Goal: Use online tool/utility: Utilize a website feature to perform a specific function

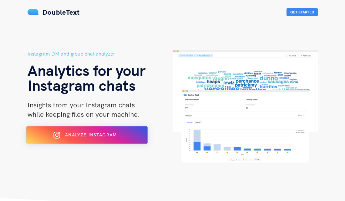
click at [103, 139] on div "Analyze Instagram" at bounding box center [86, 135] width 99 height 10
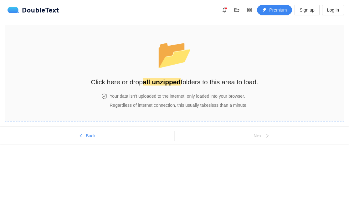
click at [149, 102] on div "Your data isn't uploaded to the internet, only loaded into your browser. Regard…" at bounding box center [178, 101] width 140 height 16
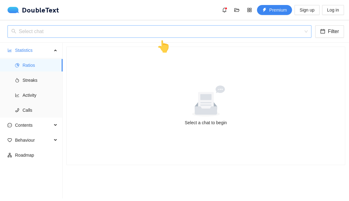
click at [180, 36] on input "search" at bounding box center [157, 32] width 292 height 12
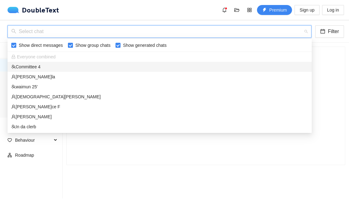
click at [103, 66] on div "Committee 4" at bounding box center [159, 67] width 297 height 7
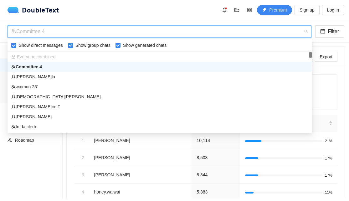
click at [107, 35] on div "Committee 4" at bounding box center [156, 32] width 291 height 12
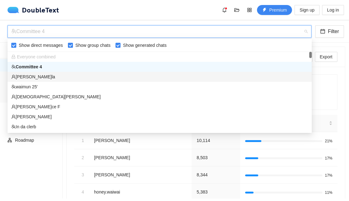
click at [44, 74] on div "[PERSON_NAME]la" at bounding box center [159, 77] width 297 height 7
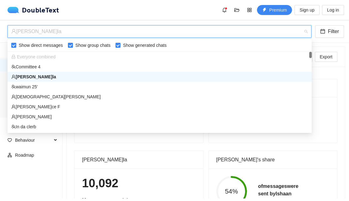
click at [100, 34] on div "[PERSON_NAME]la" at bounding box center [156, 32] width 291 height 12
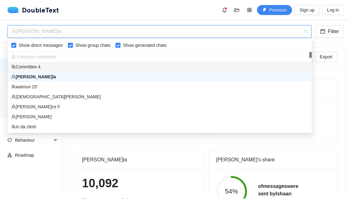
click at [82, 69] on div "Committee 4" at bounding box center [159, 67] width 297 height 7
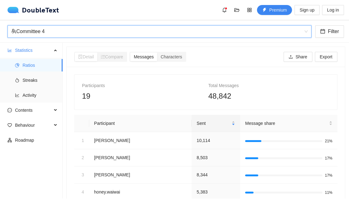
click at [98, 34] on div "Committee 4" at bounding box center [156, 32] width 291 height 12
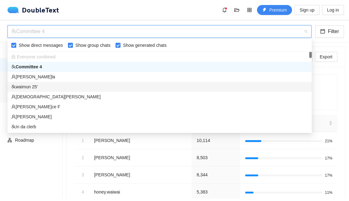
click at [61, 87] on div "waimun 25'" at bounding box center [159, 87] width 297 height 7
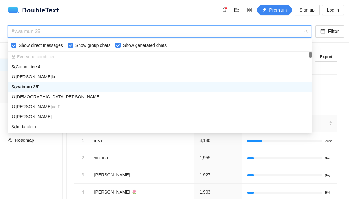
click at [65, 32] on div "waimun 25'" at bounding box center [156, 32] width 291 height 12
click at [44, 99] on div "[DEMOGRAPHIC_DATA][PERSON_NAME]" at bounding box center [159, 97] width 297 height 7
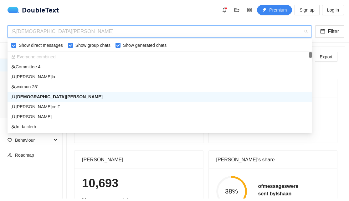
click at [94, 31] on div "[DEMOGRAPHIC_DATA][PERSON_NAME]" at bounding box center [156, 32] width 291 height 12
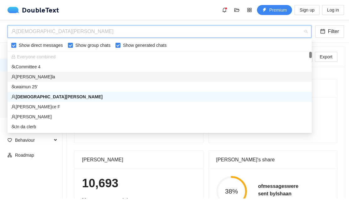
click at [38, 76] on div "[PERSON_NAME]la" at bounding box center [159, 77] width 297 height 7
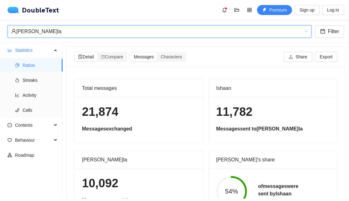
click at [127, 34] on div "[PERSON_NAME]la" at bounding box center [156, 32] width 291 height 12
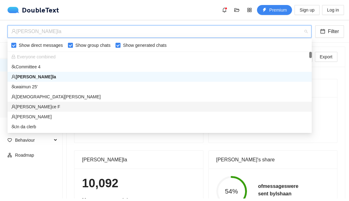
click at [50, 106] on div "[PERSON_NAME]ce F" at bounding box center [159, 107] width 297 height 7
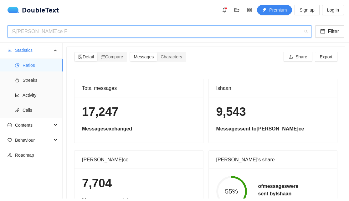
click at [122, 33] on div "[PERSON_NAME]ce F" at bounding box center [156, 32] width 291 height 12
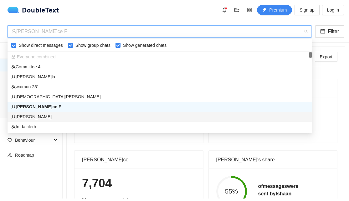
click at [38, 116] on div "[PERSON_NAME]" at bounding box center [159, 117] width 297 height 7
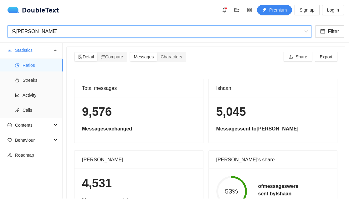
click at [74, 33] on div "[PERSON_NAME]" at bounding box center [156, 32] width 291 height 12
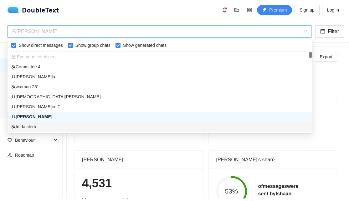
scroll to position [32, 0]
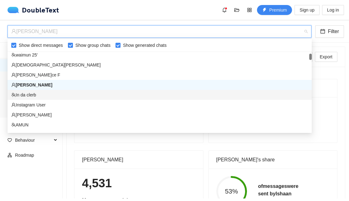
click at [35, 94] on div "In da clerb" at bounding box center [159, 95] width 297 height 7
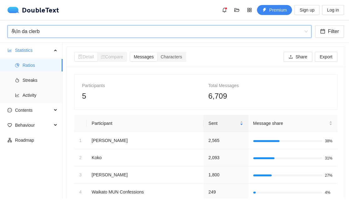
click at [114, 37] on div "In da clerb" at bounding box center [156, 32] width 291 height 12
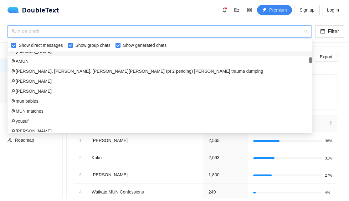
scroll to position [128, 0]
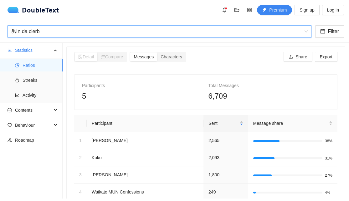
click at [59, 153] on ul "Statistics Ratios Streaks Activity Contents Behaviour Roadmap" at bounding box center [31, 121] width 63 height 156
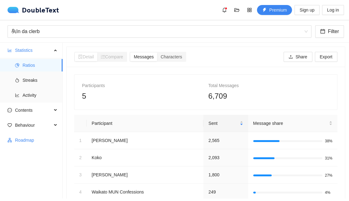
click at [32, 139] on span "Roadmap" at bounding box center [36, 140] width 43 height 13
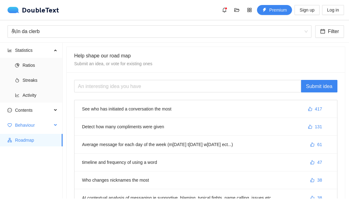
click at [28, 124] on span "Behaviour" at bounding box center [33, 125] width 37 height 13
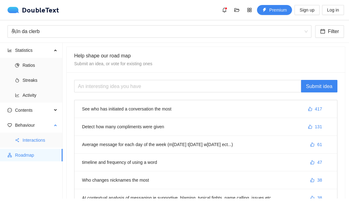
click at [34, 138] on span "Interactions" at bounding box center [40, 140] width 35 height 13
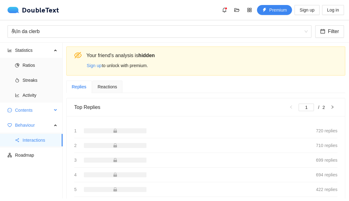
click at [23, 110] on span "Contents" at bounding box center [33, 110] width 37 height 13
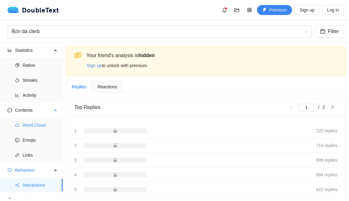
click at [30, 127] on span "Word Cloud" at bounding box center [40, 125] width 35 height 13
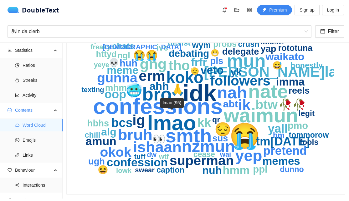
scroll to position [53, 0]
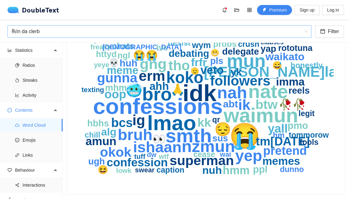
click at [43, 32] on div "In da clerb" at bounding box center [156, 32] width 291 height 12
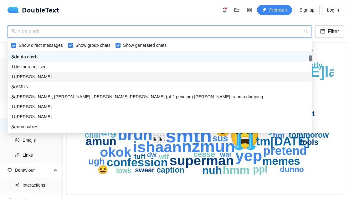
scroll to position [0, 0]
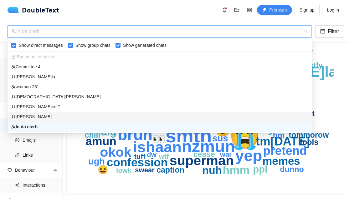
click at [37, 115] on div "[PERSON_NAME]" at bounding box center [159, 117] width 297 height 7
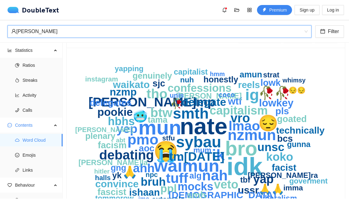
scroll to position [18, 0]
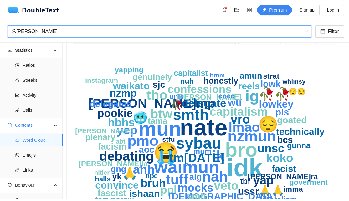
click at [36, 35] on div "[PERSON_NAME]" at bounding box center [156, 32] width 291 height 12
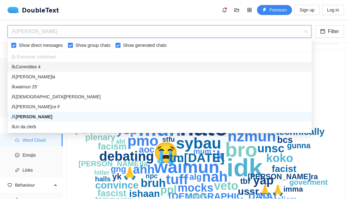
click at [29, 66] on div "Committee 4" at bounding box center [159, 67] width 297 height 7
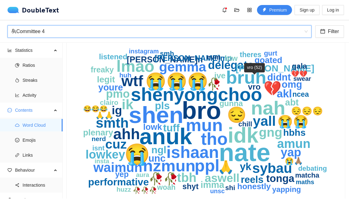
scroll to position [53, 0]
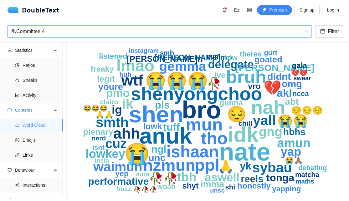
click at [46, 34] on div "Committee 4" at bounding box center [156, 32] width 291 height 12
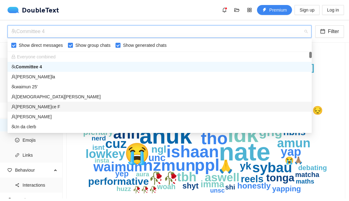
click at [34, 107] on div "[PERSON_NAME]ce F" at bounding box center [159, 107] width 297 height 7
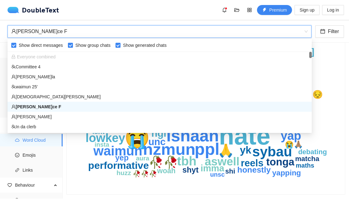
scroll to position [41, 0]
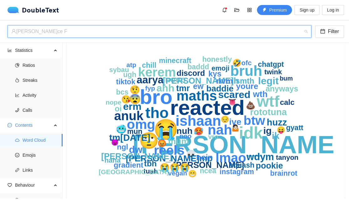
click at [68, 34] on div "[PERSON_NAME]ce F" at bounding box center [156, 32] width 291 height 12
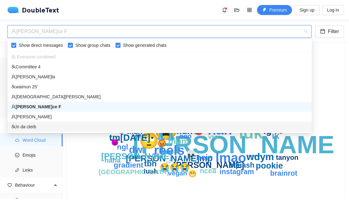
drag, startPoint x: 34, startPoint y: 118, endPoint x: 45, endPoint y: 110, distance: 13.8
click at [50, 121] on div "[PERSON_NAME]" at bounding box center [160, 117] width 304 height 10
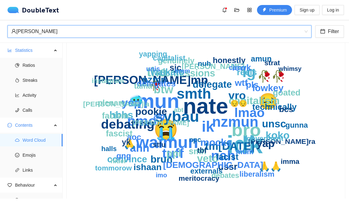
click at [43, 34] on div "[PERSON_NAME]" at bounding box center [156, 32] width 291 height 12
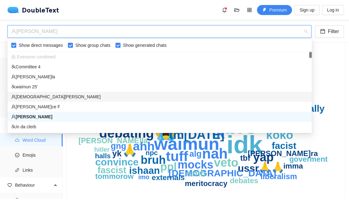
click at [38, 99] on div "[DEMOGRAPHIC_DATA][PERSON_NAME]" at bounding box center [159, 97] width 297 height 7
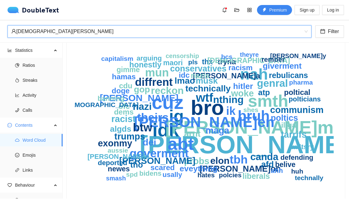
click at [123, 36] on div "[DEMOGRAPHIC_DATA][PERSON_NAME]" at bounding box center [156, 32] width 291 height 12
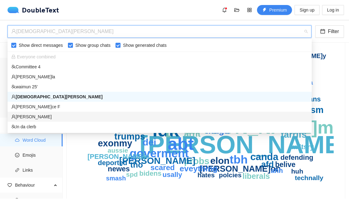
click at [41, 117] on div "[PERSON_NAME]" at bounding box center [159, 117] width 297 height 7
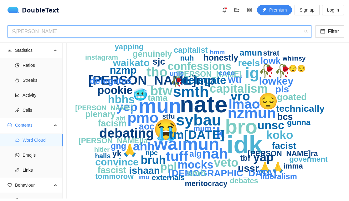
click at [78, 30] on div "[PERSON_NAME]" at bounding box center [156, 32] width 291 height 12
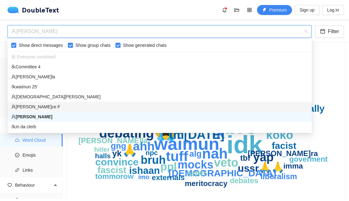
click at [38, 106] on div "[PERSON_NAME]ce F" at bounding box center [159, 107] width 297 height 7
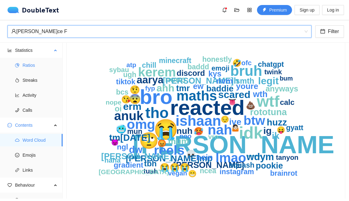
click at [27, 65] on span "Ratios" at bounding box center [40, 65] width 35 height 13
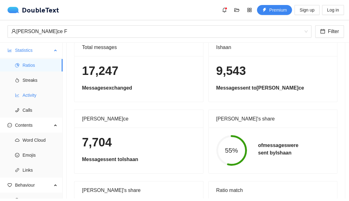
click at [34, 97] on span "Activity" at bounding box center [40, 95] width 35 height 13
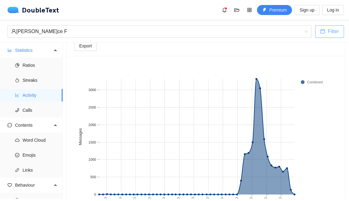
click at [336, 32] on span "Filter" at bounding box center [333, 32] width 11 height 8
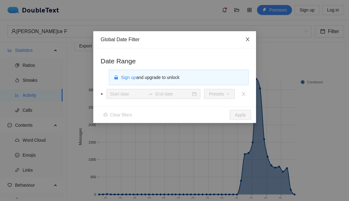
click at [248, 41] on icon "close" at bounding box center [247, 40] width 3 height 4
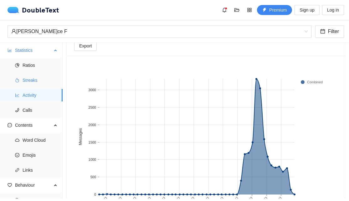
click at [29, 83] on span "Streaks" at bounding box center [40, 80] width 35 height 13
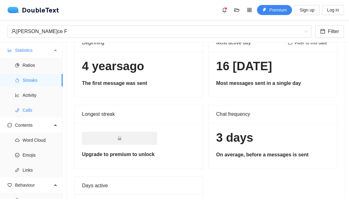
click at [31, 106] on span "Calls" at bounding box center [40, 110] width 35 height 13
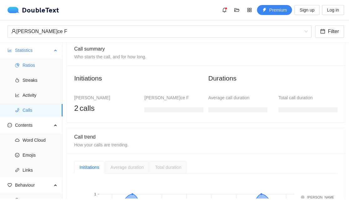
click at [27, 64] on span "Ratios" at bounding box center [40, 65] width 35 height 13
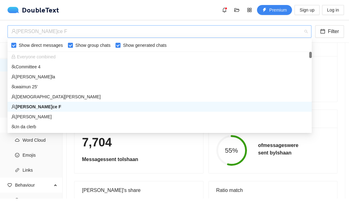
click at [36, 31] on div "[PERSON_NAME]ce F" at bounding box center [156, 32] width 291 height 12
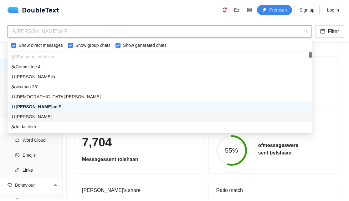
click at [33, 117] on div "[PERSON_NAME]" at bounding box center [159, 117] width 297 height 7
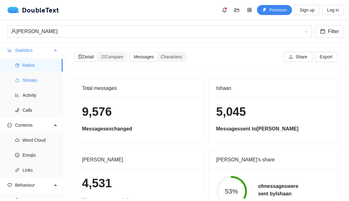
click at [24, 80] on span "Streaks" at bounding box center [40, 80] width 35 height 13
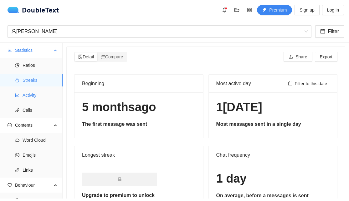
click at [37, 94] on span "Activity" at bounding box center [40, 95] width 35 height 13
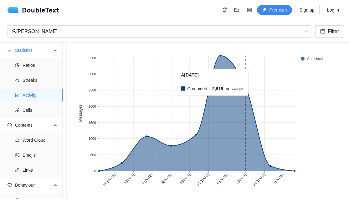
scroll to position [65, 0]
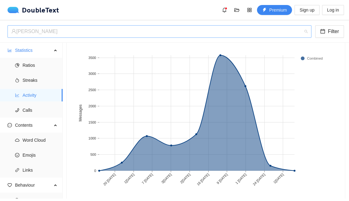
click at [42, 32] on div "[PERSON_NAME]" at bounding box center [156, 32] width 291 height 12
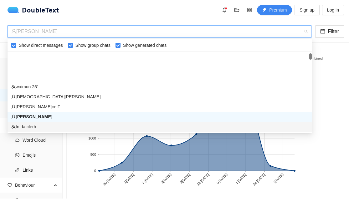
scroll to position [32, 0]
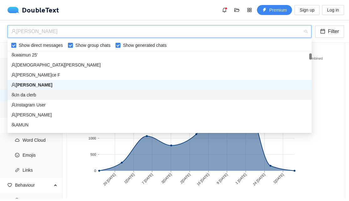
click at [37, 98] on div "In da clerb" at bounding box center [159, 95] width 297 height 7
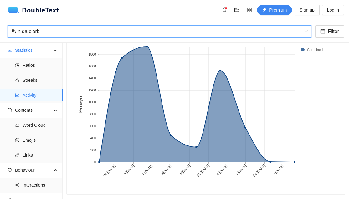
click at [86, 33] on div "In da clerb" at bounding box center [156, 32] width 291 height 12
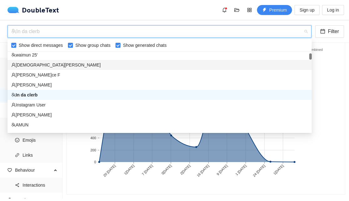
scroll to position [0, 0]
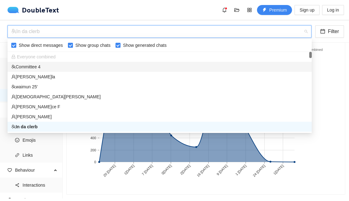
click at [40, 70] on div "Committee 4" at bounding box center [159, 67] width 297 height 7
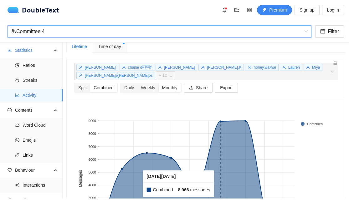
scroll to position [6, 0]
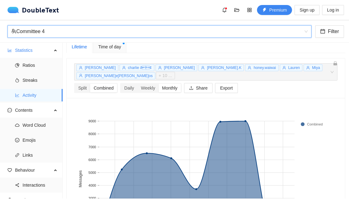
click at [112, 49] on span "Time of day" at bounding box center [109, 46] width 23 height 7
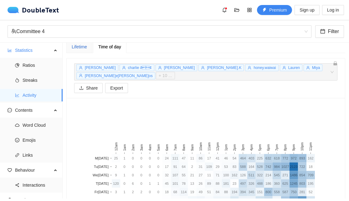
click at [78, 47] on div "Lifetime" at bounding box center [79, 46] width 15 height 7
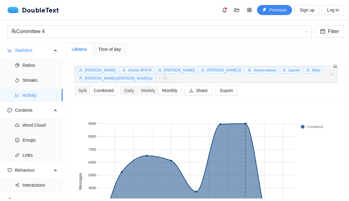
scroll to position [0, 0]
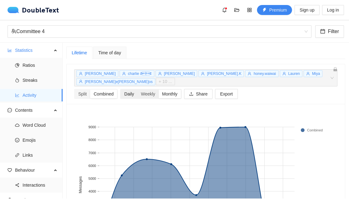
click at [128, 90] on div "Daily" at bounding box center [129, 94] width 17 height 9
click at [121, 90] on input "Daily" at bounding box center [121, 90] width 0 height 0
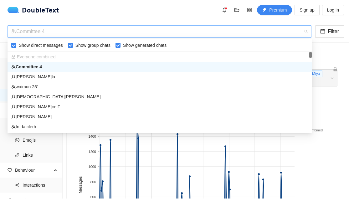
click at [51, 35] on div "Committee 4" at bounding box center [156, 32] width 291 height 12
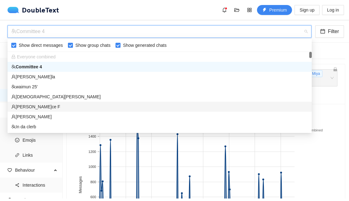
click at [31, 111] on div "[PERSON_NAME]ce F" at bounding box center [160, 107] width 304 height 10
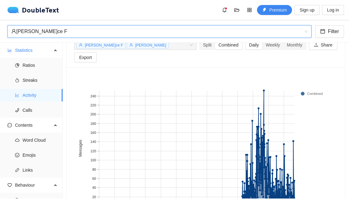
scroll to position [29, 0]
click at [99, 33] on div "[PERSON_NAME]ce F" at bounding box center [156, 32] width 291 height 12
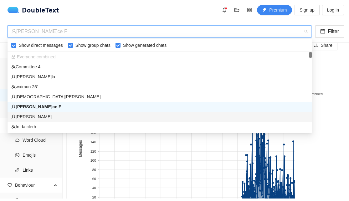
click at [33, 116] on div "[PERSON_NAME]" at bounding box center [159, 117] width 297 height 7
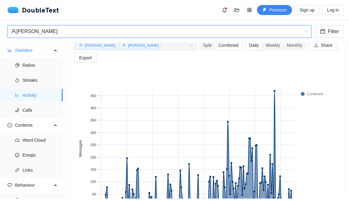
click at [75, 30] on div "[PERSON_NAME]" at bounding box center [156, 32] width 291 height 12
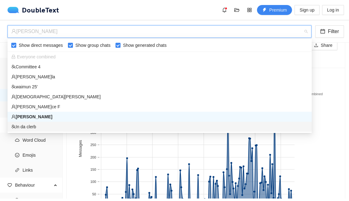
click at [37, 125] on div "In da clerb" at bounding box center [159, 127] width 297 height 7
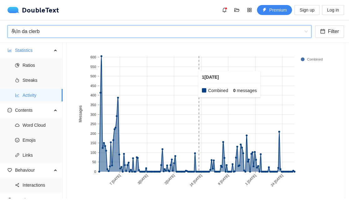
scroll to position [65, 0]
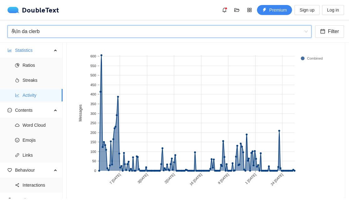
click at [88, 32] on div "In da clerb" at bounding box center [156, 32] width 291 height 12
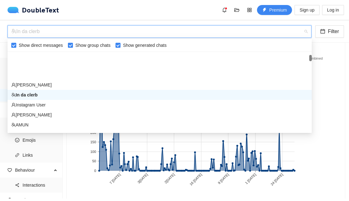
scroll to position [64, 0]
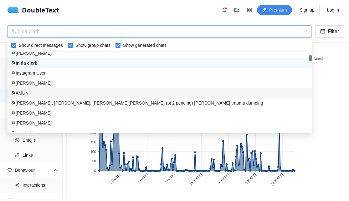
click at [64, 95] on div "AMUN" at bounding box center [159, 93] width 297 height 7
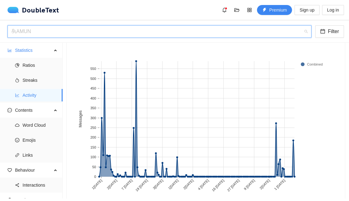
click at [36, 27] on div "AMUN" at bounding box center [156, 32] width 291 height 12
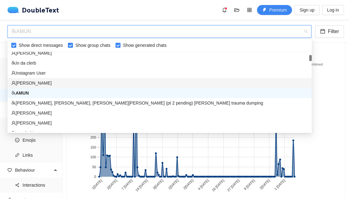
scroll to position [96, 0]
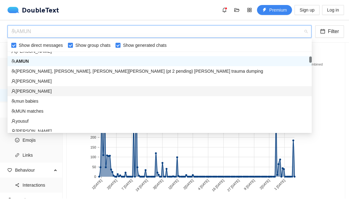
click at [43, 92] on div "[PERSON_NAME]" at bounding box center [159, 91] width 297 height 7
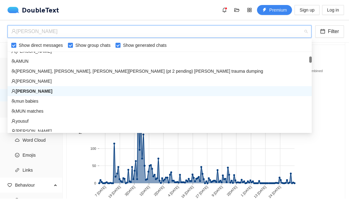
click at [93, 31] on div "[PERSON_NAME]" at bounding box center [156, 32] width 291 height 12
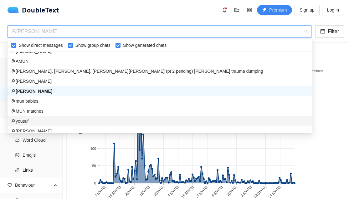
click at [63, 120] on div "yousuf" at bounding box center [159, 121] width 297 height 7
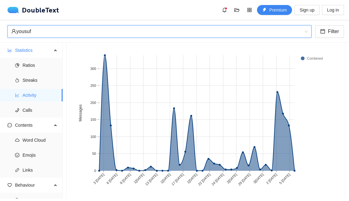
click at [75, 35] on div "yousuf" at bounding box center [156, 32] width 291 height 12
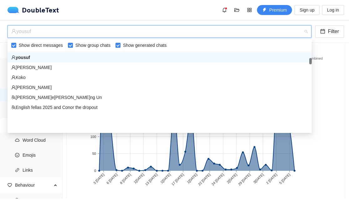
scroll to position [128, 0]
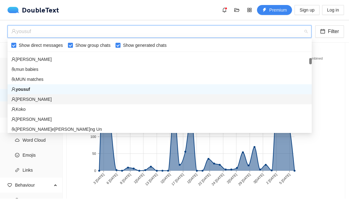
click at [30, 101] on div "[PERSON_NAME]" at bounding box center [159, 99] width 297 height 7
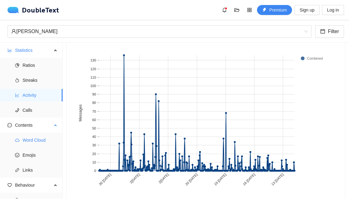
click at [26, 143] on span "Word Cloud" at bounding box center [40, 140] width 35 height 13
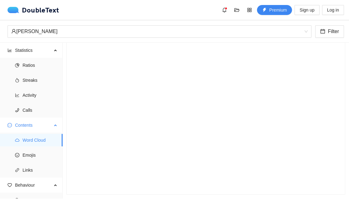
scroll to position [53, 0]
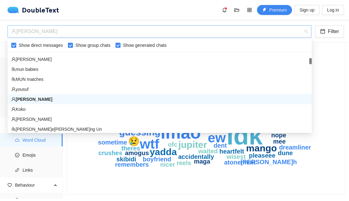
click at [65, 33] on div "[PERSON_NAME]" at bounding box center [156, 32] width 291 height 12
